Goal: Find specific page/section: Find specific page/section

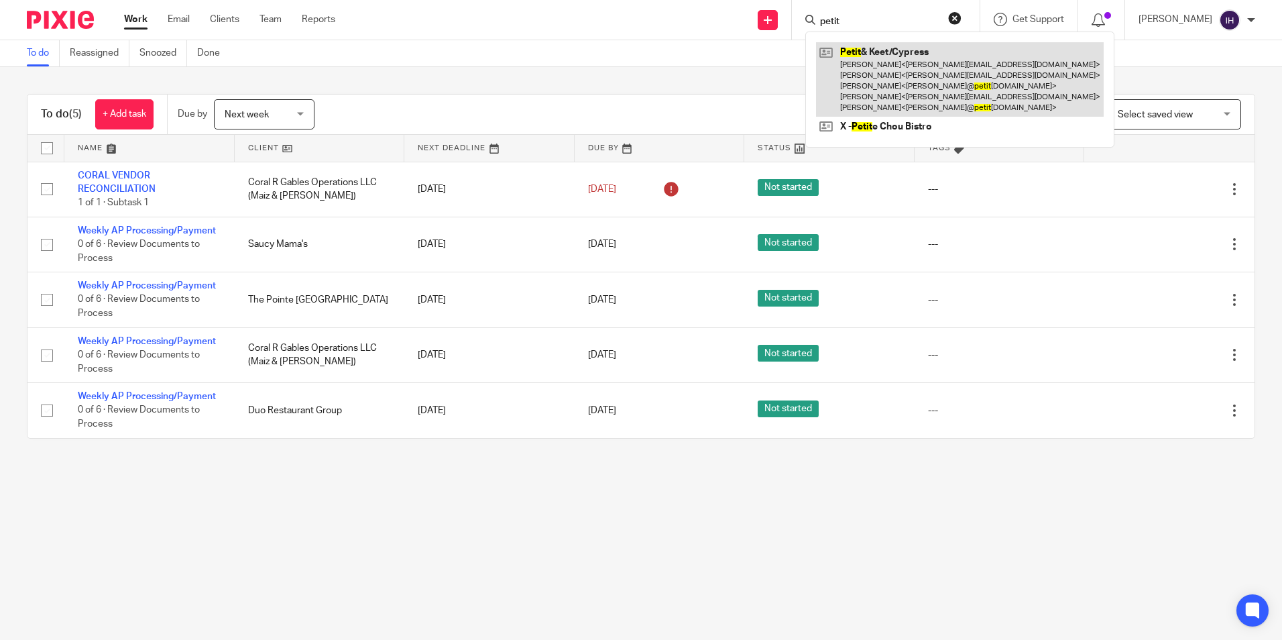
type input "petit"
click at [879, 77] on link at bounding box center [960, 79] width 288 height 74
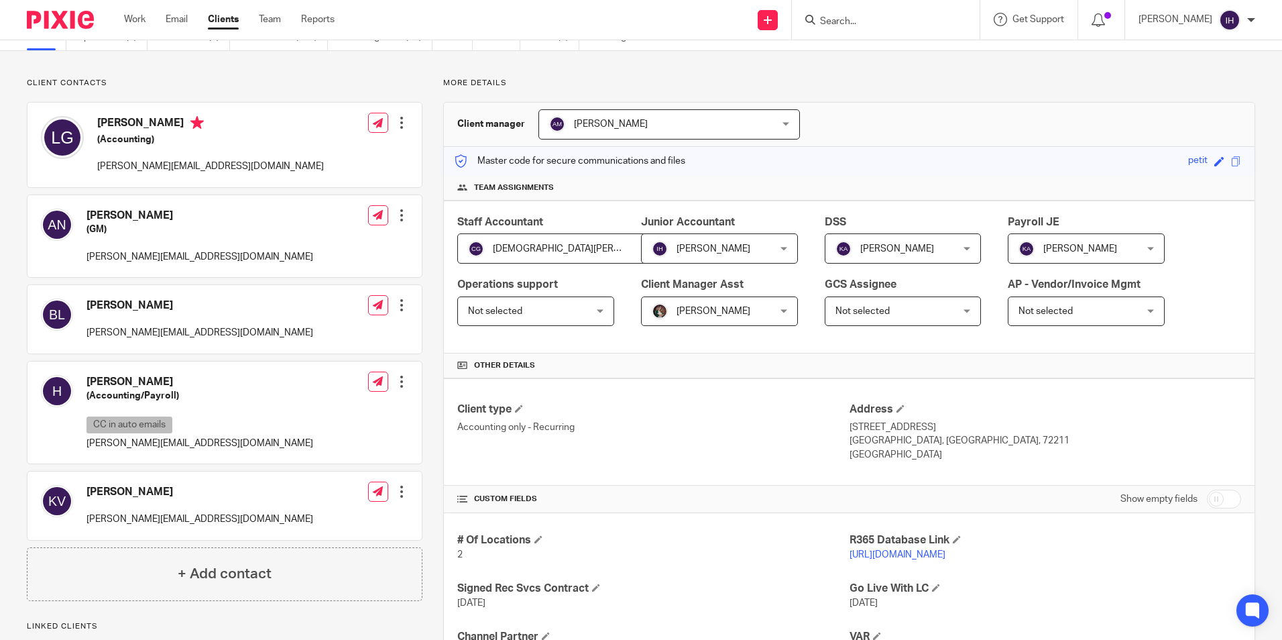
scroll to position [67, 0]
click at [57, 6] on div at bounding box center [55, 20] width 111 height 40
click at [64, 18] on img at bounding box center [60, 20] width 67 height 18
